Goal: Find specific page/section: Find specific page/section

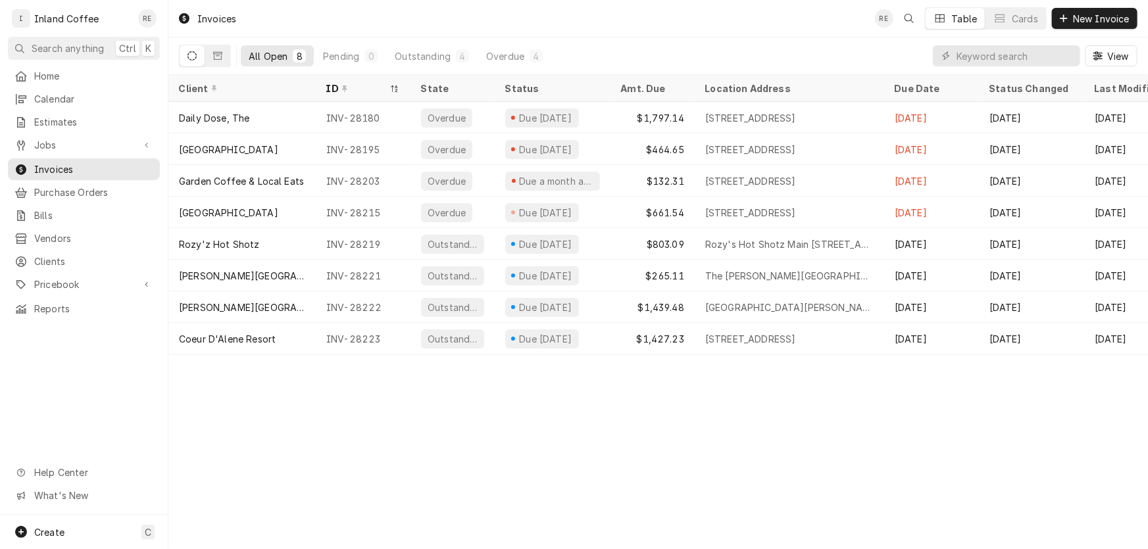
click at [190, 56] on icon "Dynamic Content Wrapper" at bounding box center [192, 55] width 9 height 9
click at [218, 59] on icon "Dynamic Content Wrapper" at bounding box center [217, 56] width 9 height 8
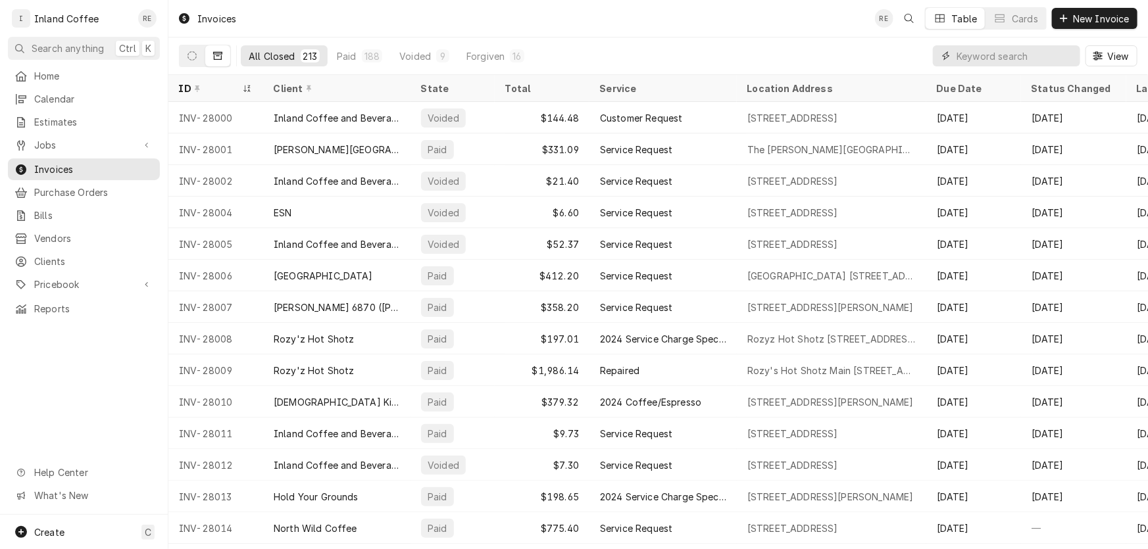
click at [974, 53] on input "Dynamic Content Wrapper" at bounding box center [1015, 55] width 117 height 21
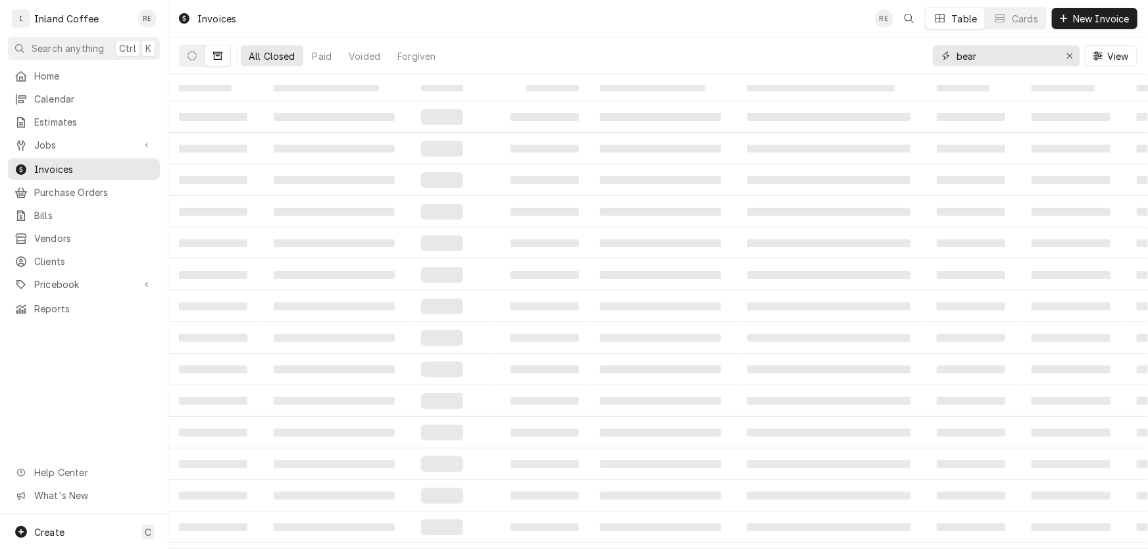
type input "bear"
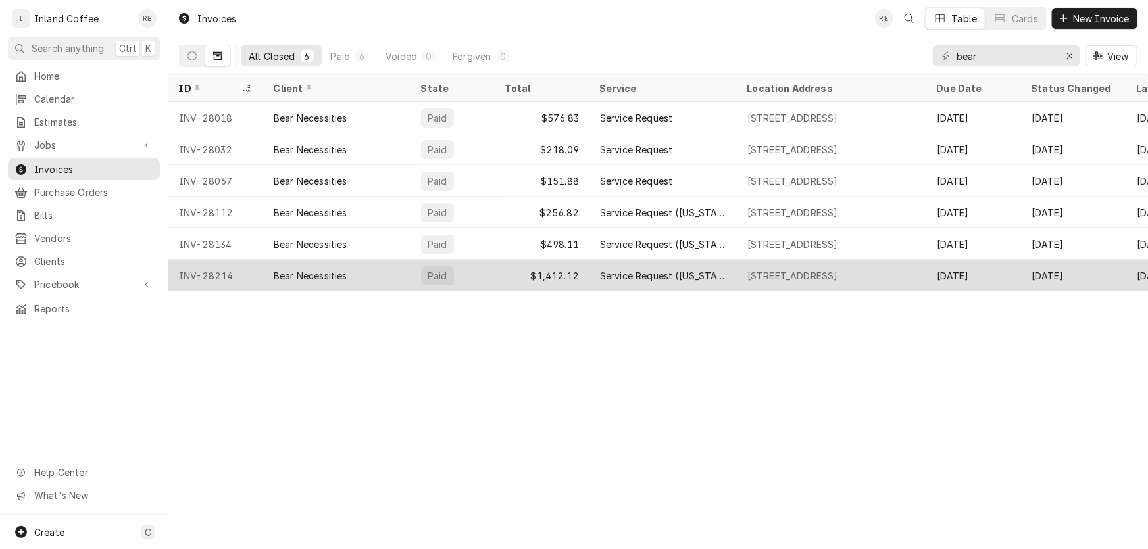
click at [295, 274] on div "Bear Necessities" at bounding box center [311, 276] width 74 height 14
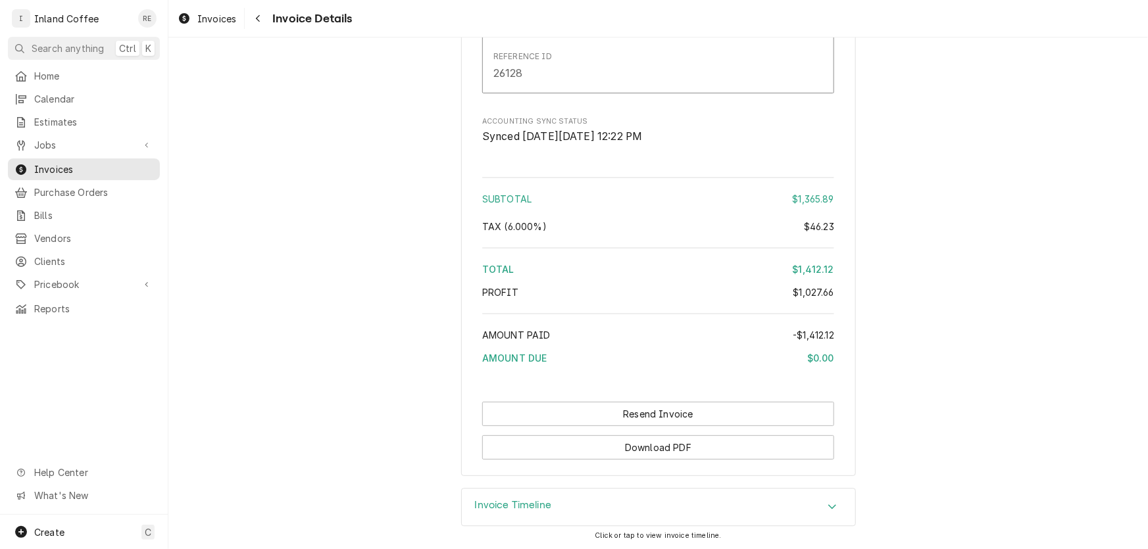
scroll to position [4078, 0]
click at [522, 510] on h3 "Invoice Timeline" at bounding box center [513, 505] width 77 height 13
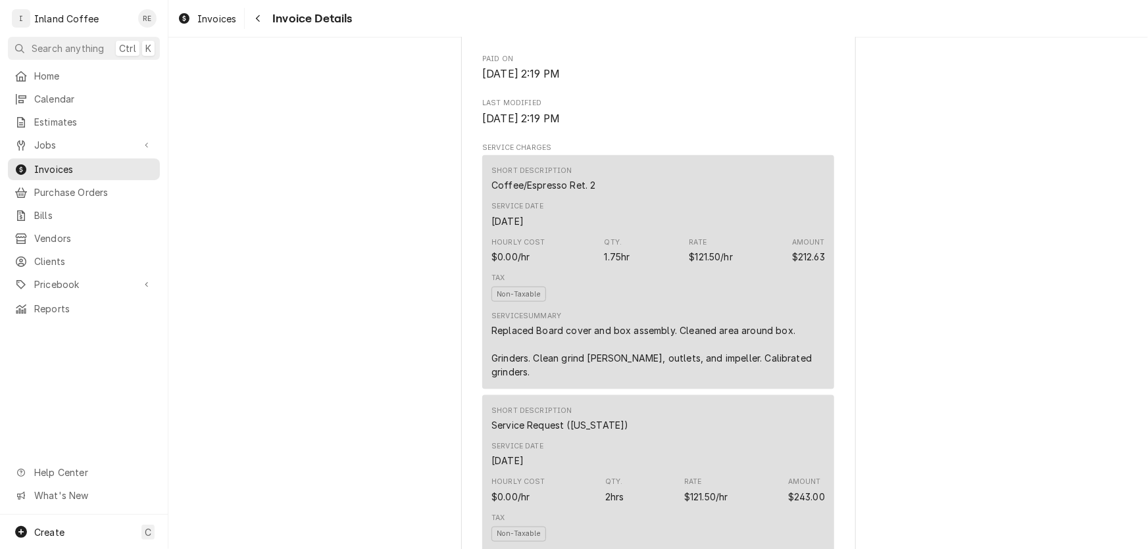
scroll to position [0, 0]
